Goal: Information Seeking & Learning: Learn about a topic

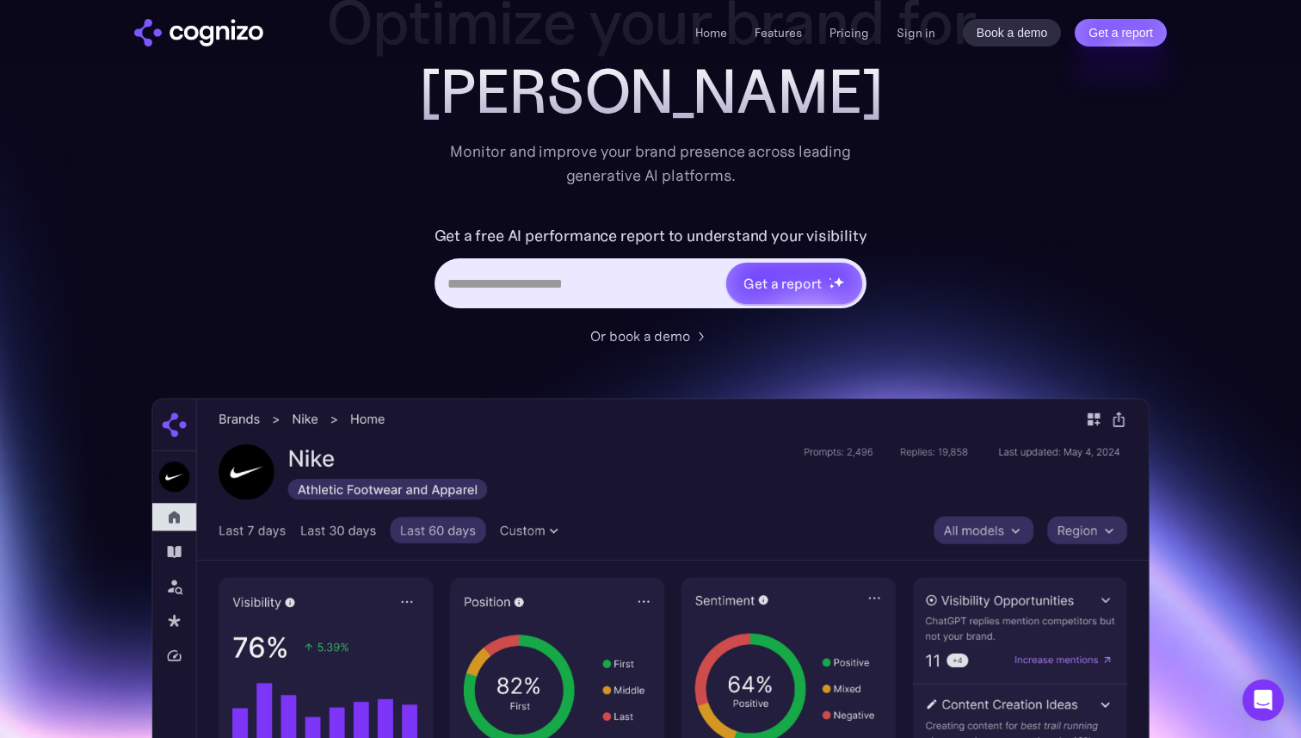
scroll to position [238, 0]
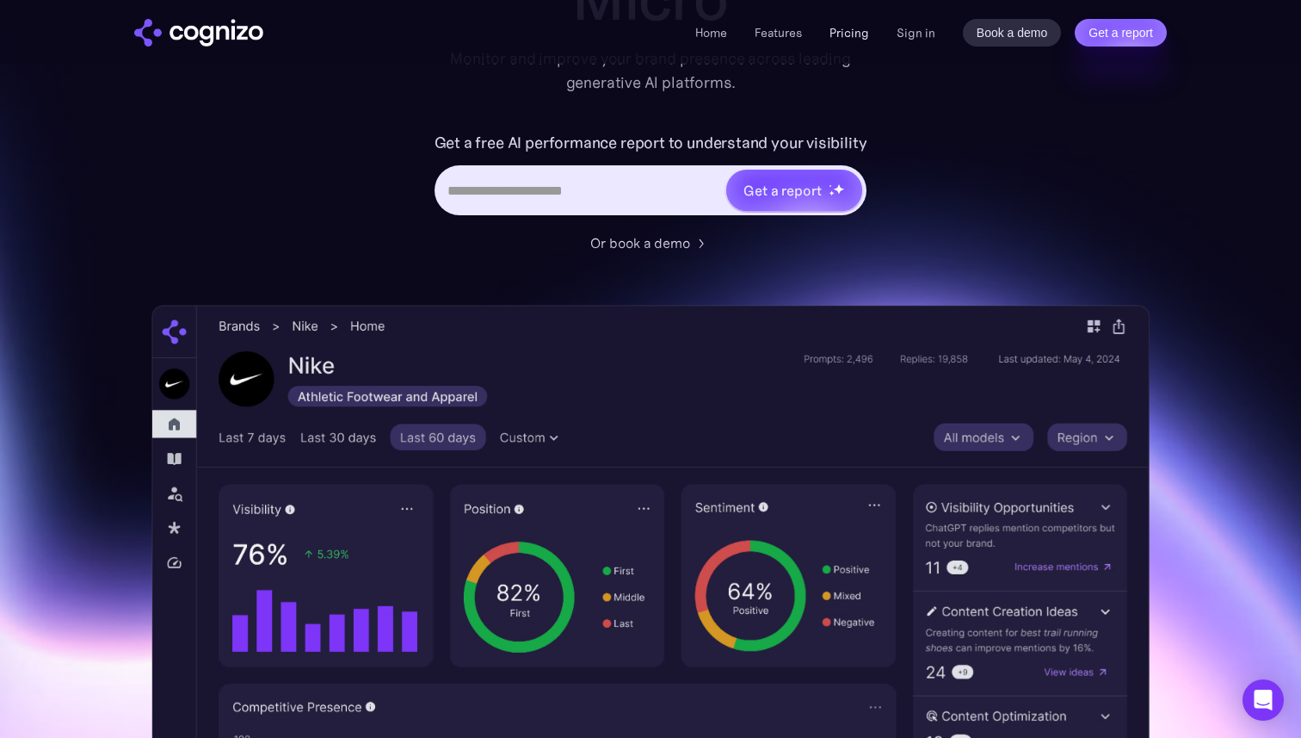
click at [845, 33] on link "Pricing" at bounding box center [850, 32] width 40 height 15
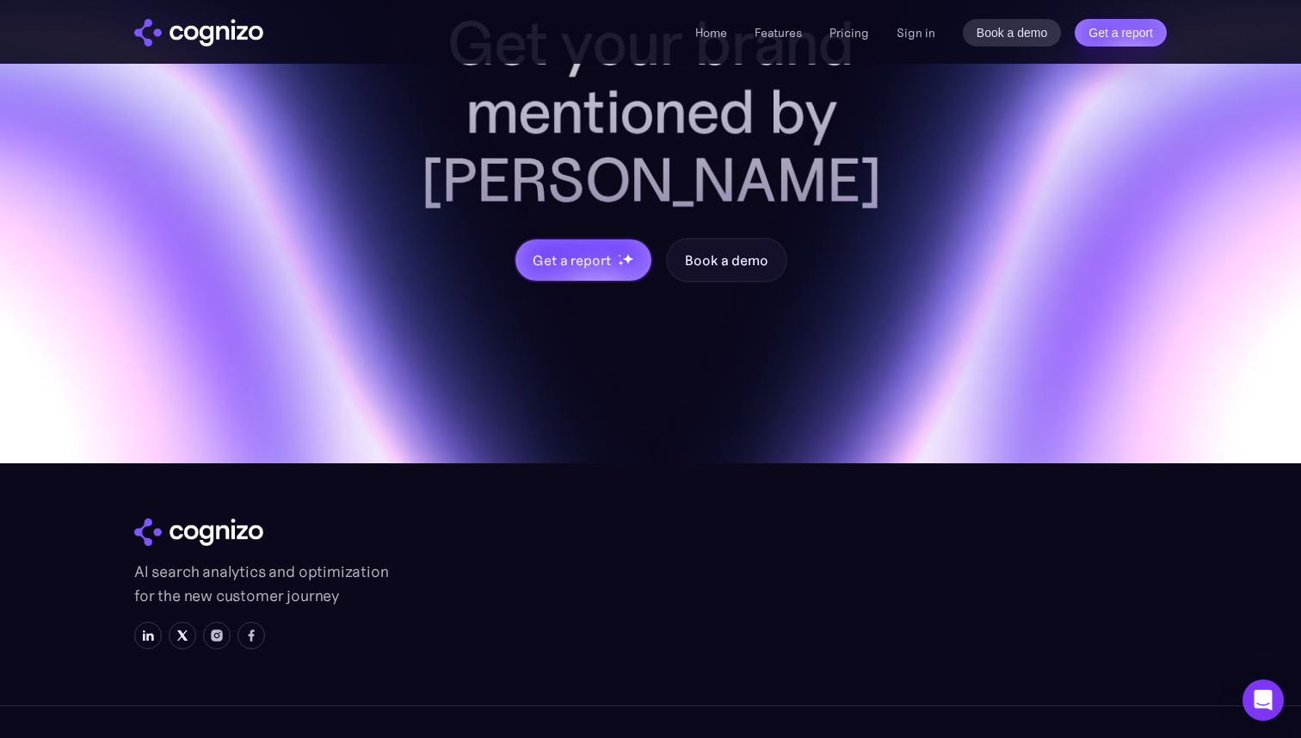
scroll to position [5677, 0]
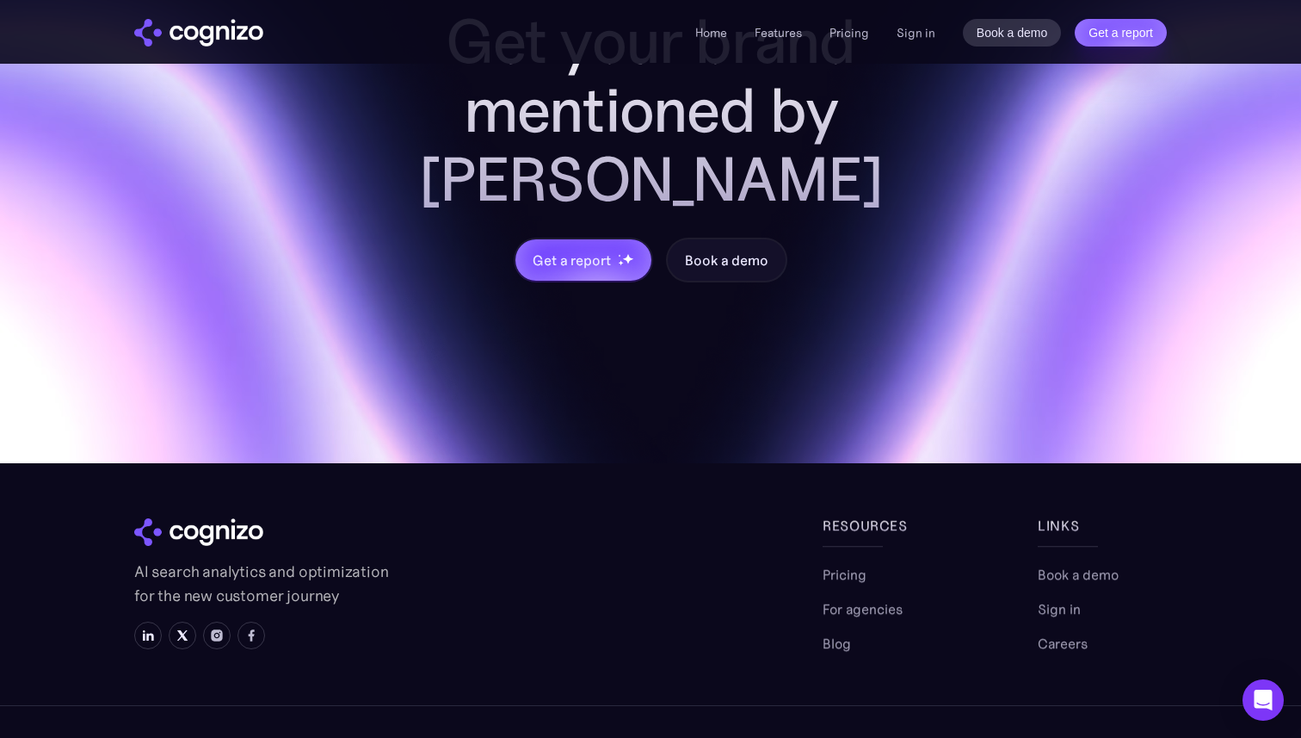
click at [188, 26] on img "home" at bounding box center [198, 33] width 129 height 28
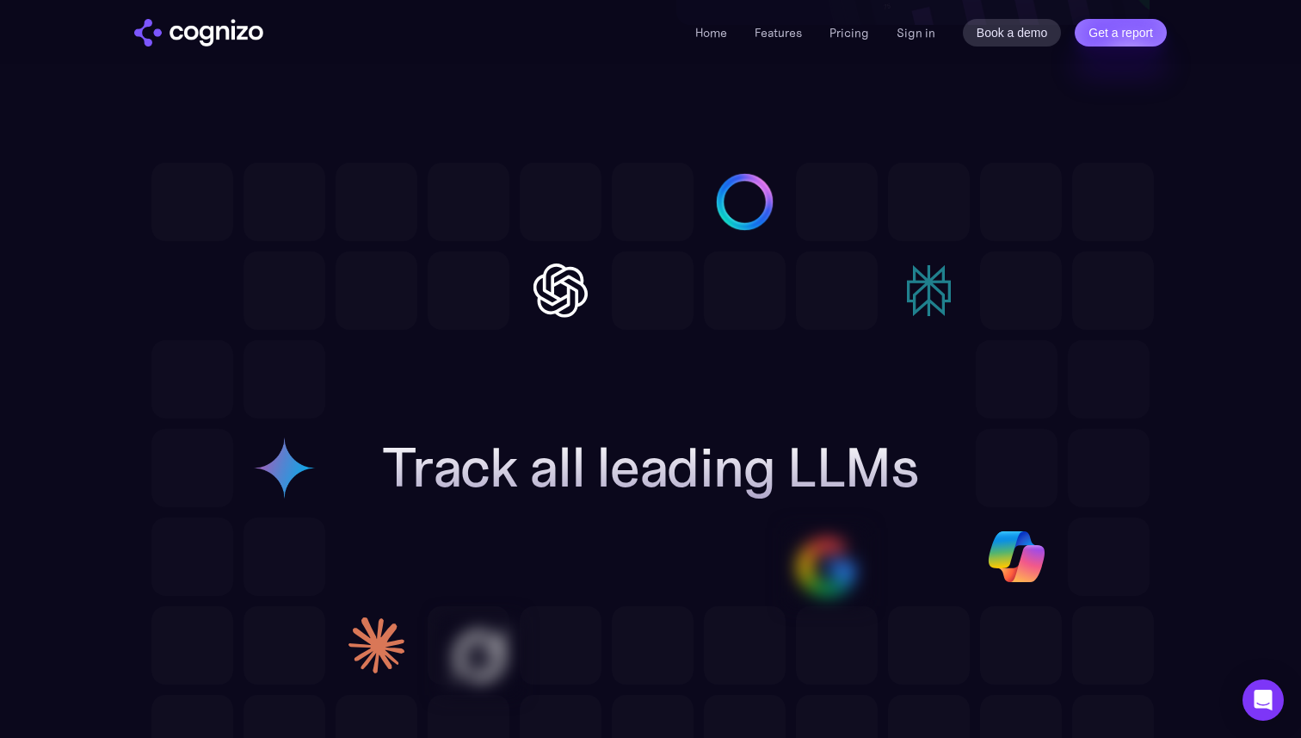
scroll to position [5069, 0]
